Goal: Information Seeking & Learning: Learn about a topic

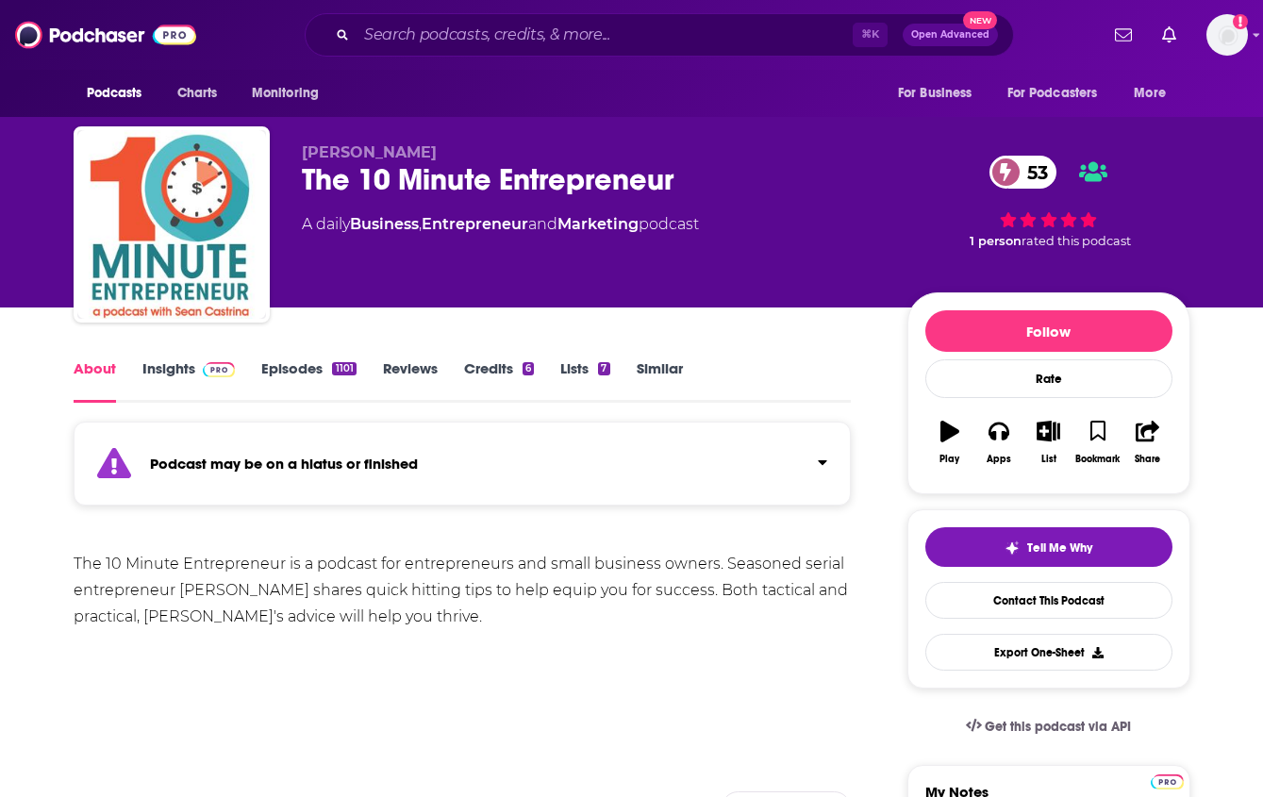
click at [168, 370] on link "Insights" at bounding box center [188, 380] width 93 height 43
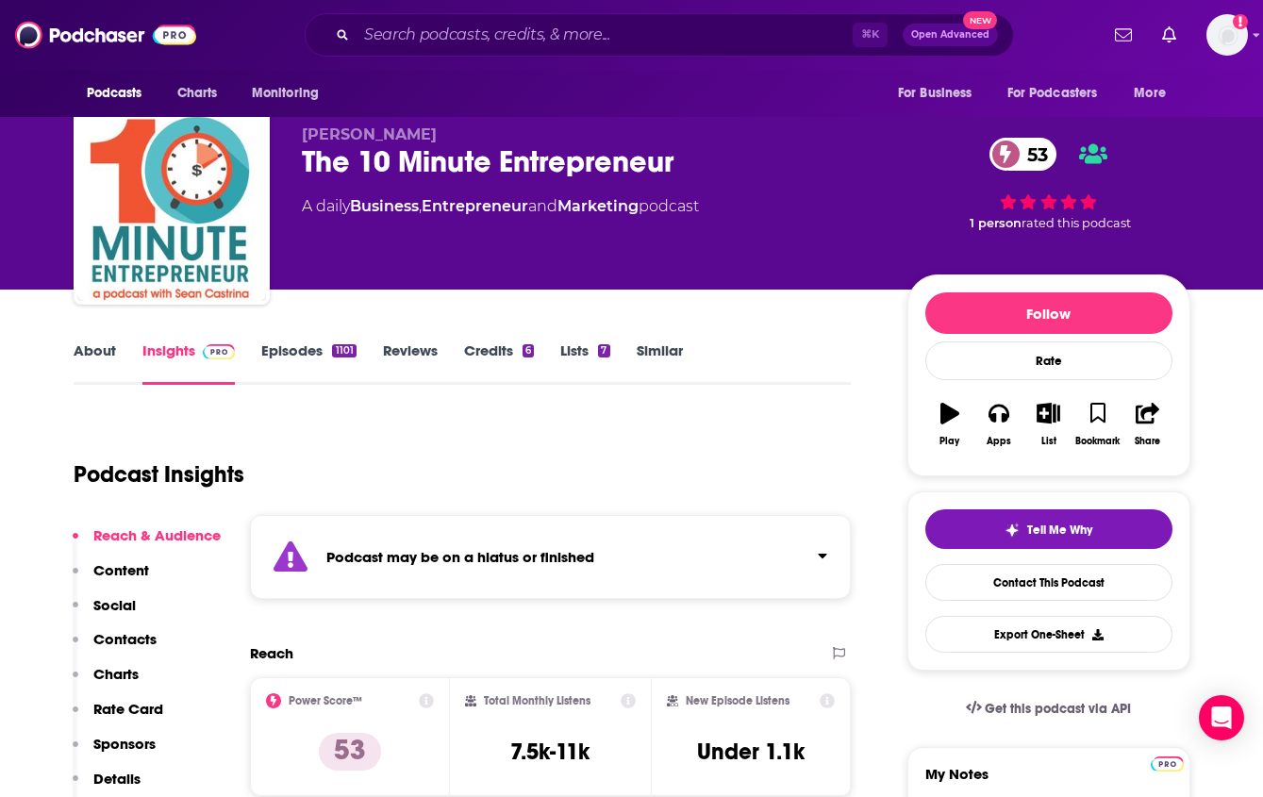
scroll to position [36, 0]
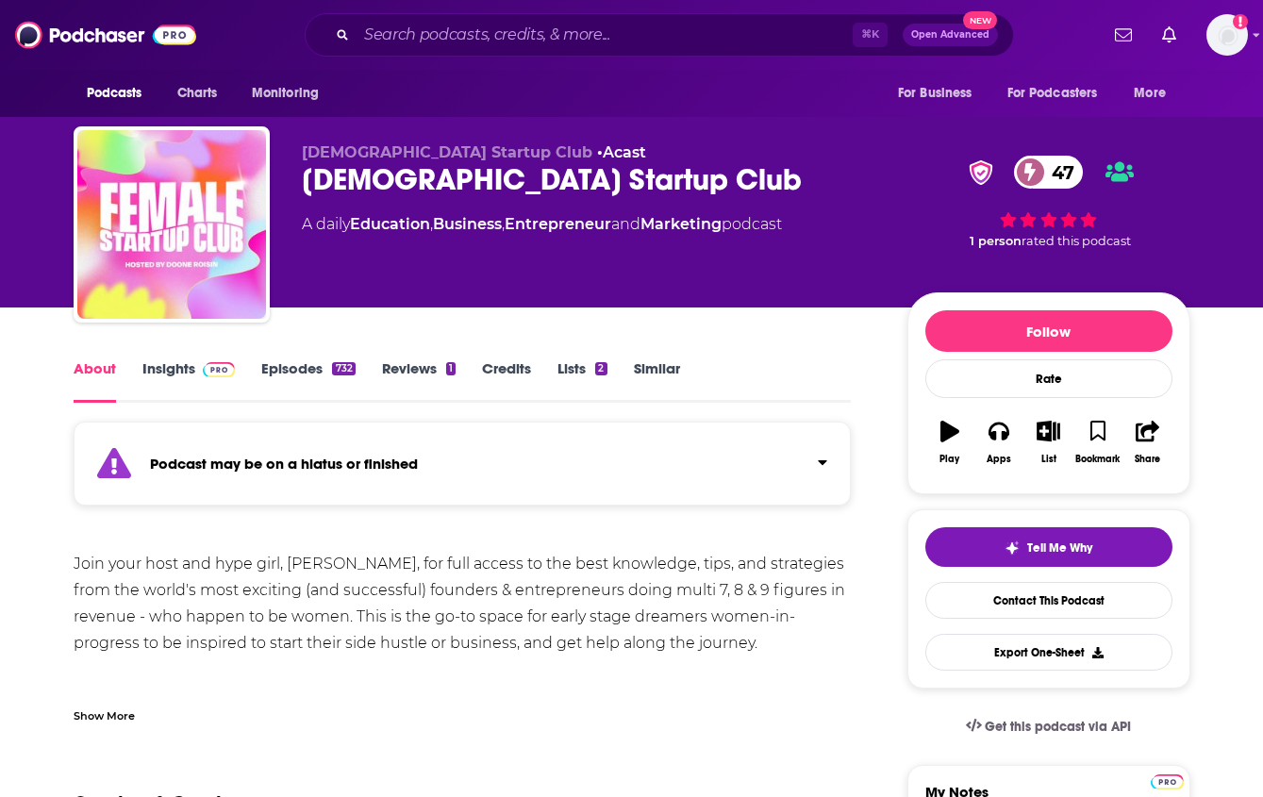
click at [164, 365] on link "Insights" at bounding box center [188, 380] width 93 height 43
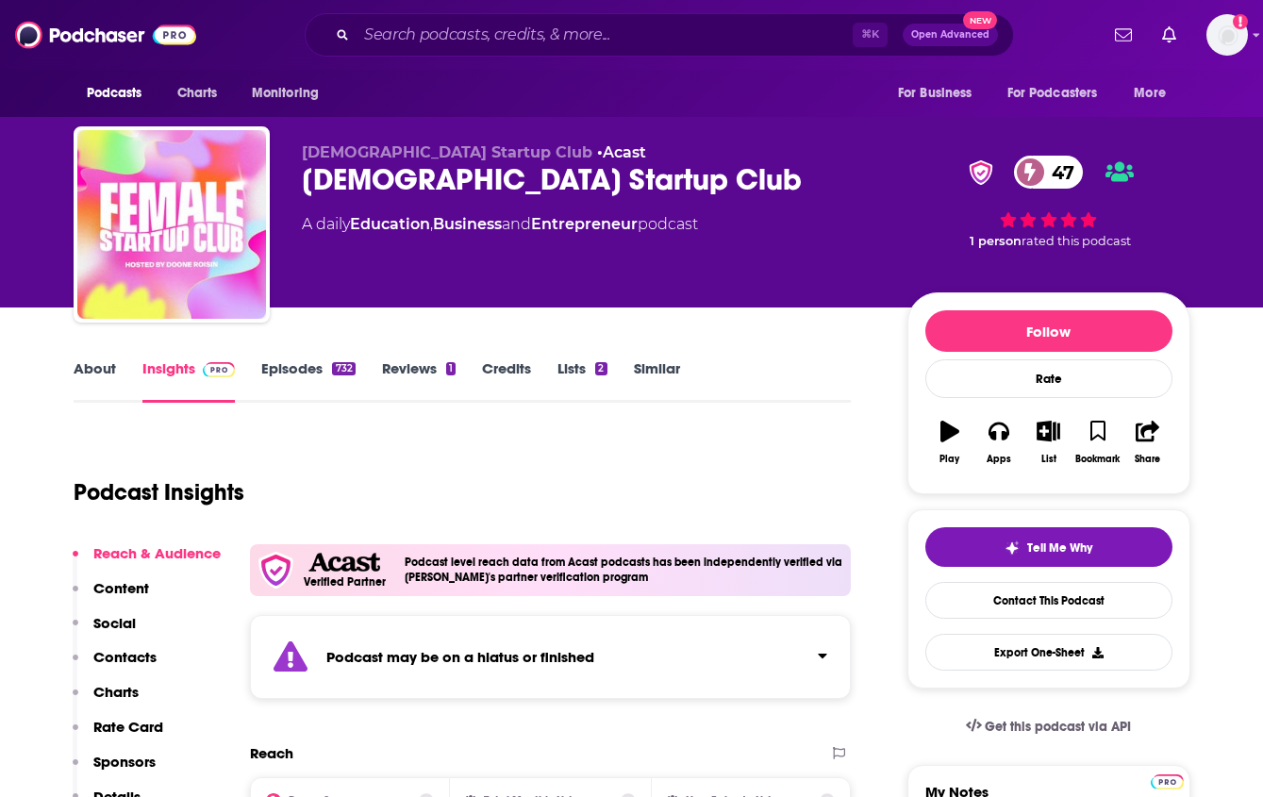
scroll to position [314, 0]
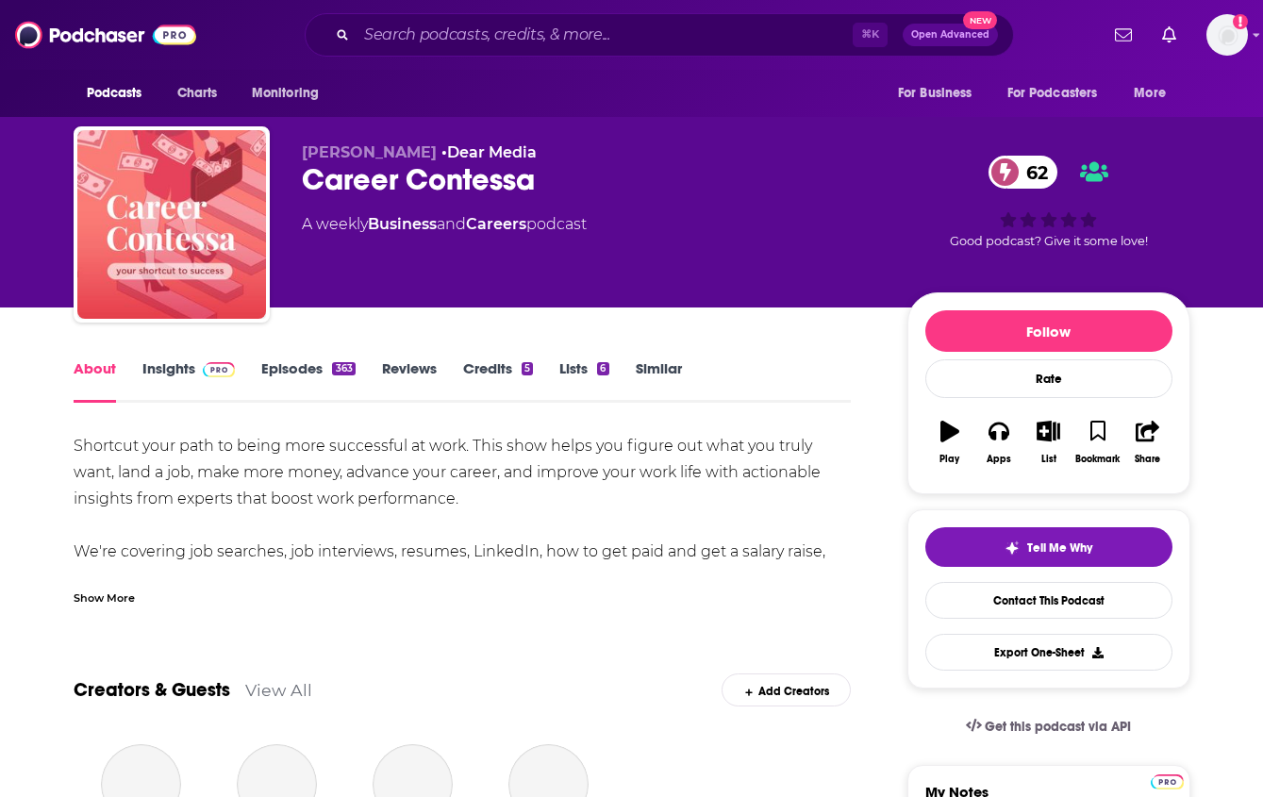
click at [201, 379] on link "Insights" at bounding box center [188, 380] width 93 height 43
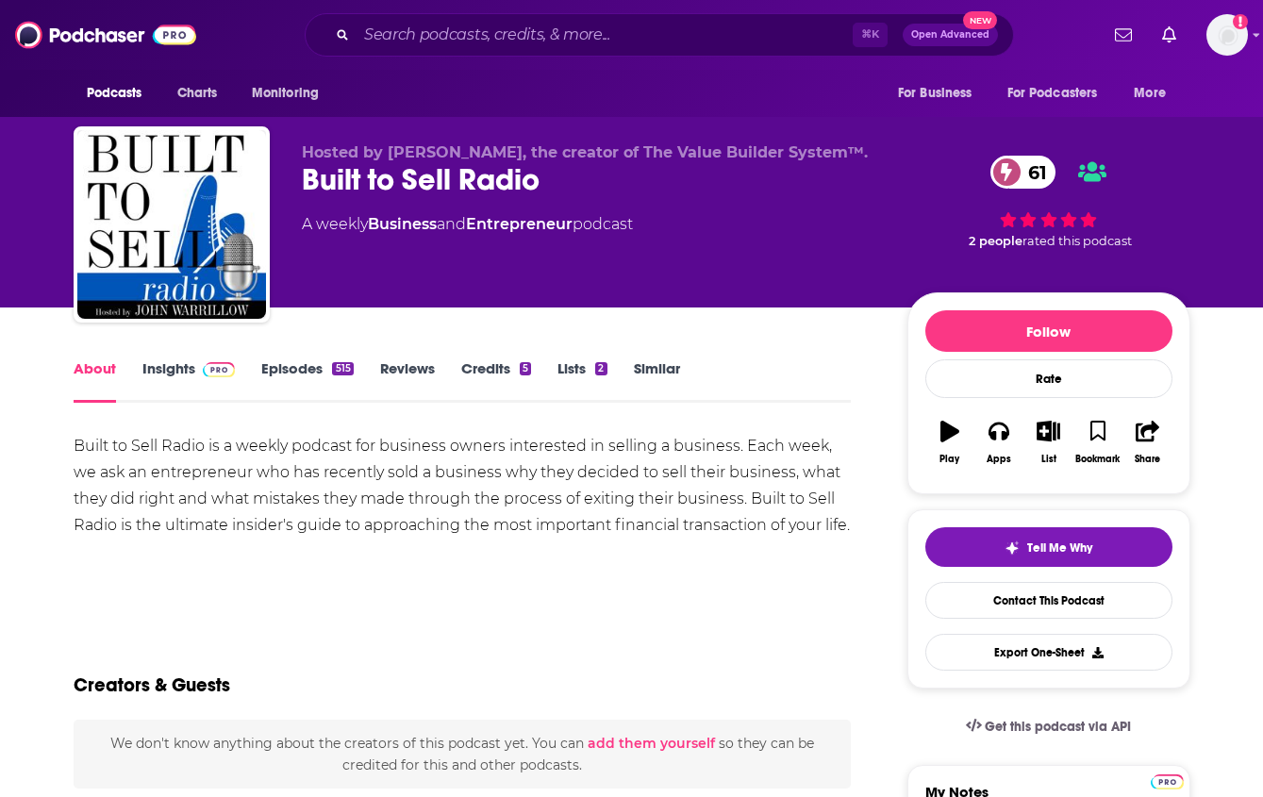
click at [180, 361] on link "Insights" at bounding box center [188, 380] width 93 height 43
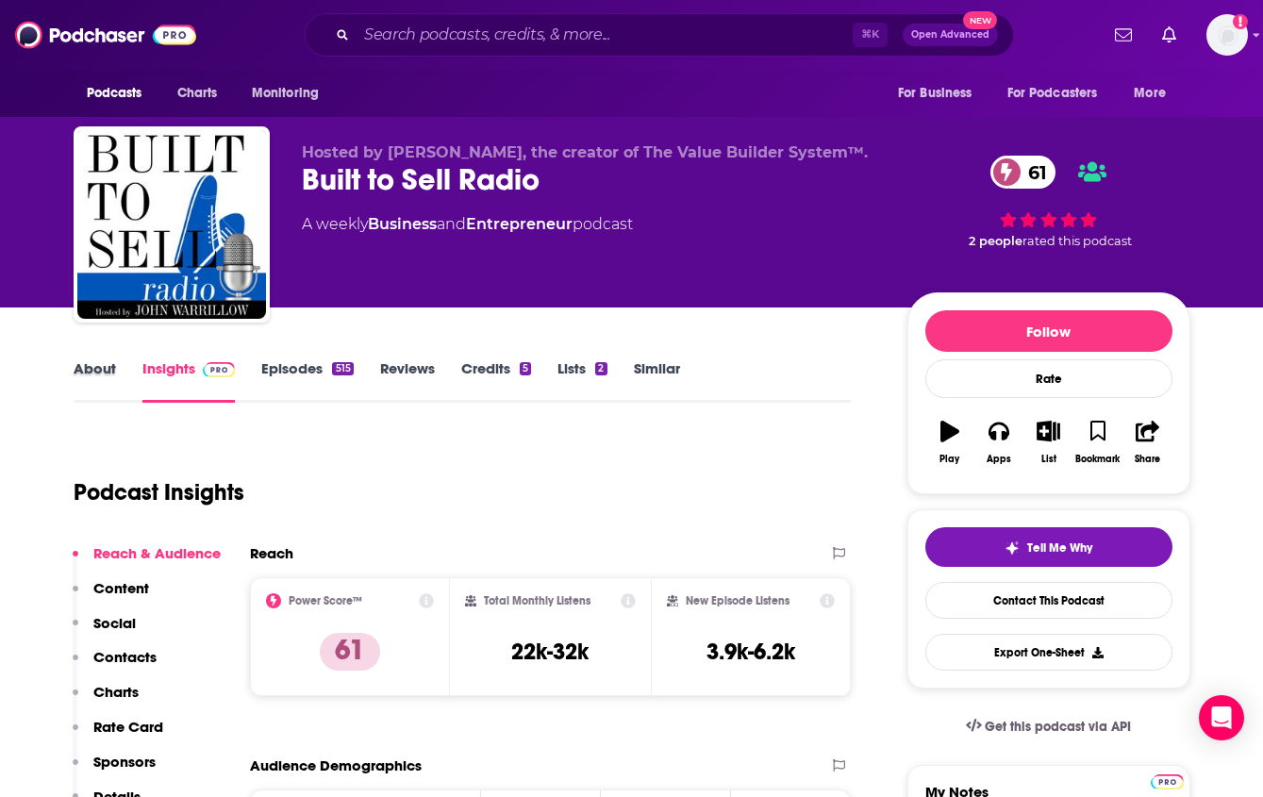
click at [125, 373] on div "About" at bounding box center [108, 380] width 69 height 43
click at [80, 366] on link "About" at bounding box center [95, 380] width 42 height 43
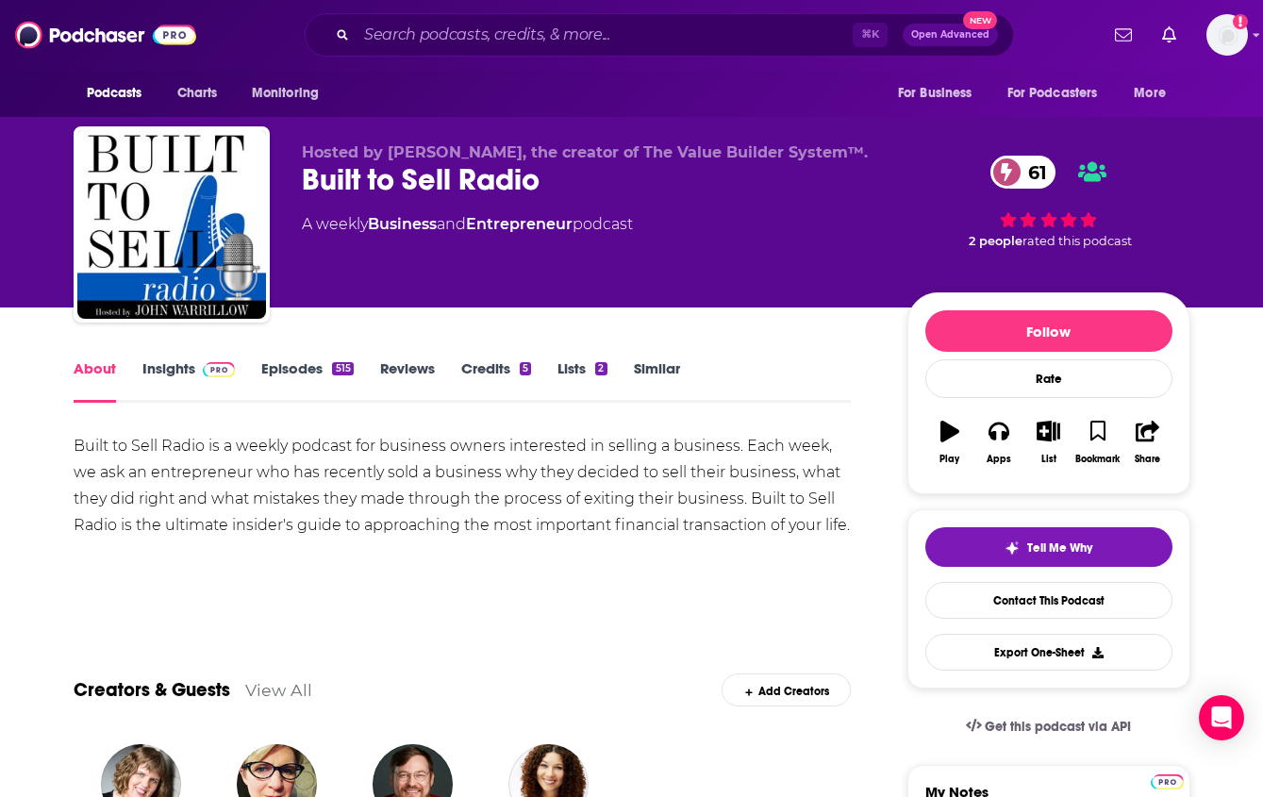
scroll to position [4, 0]
